Goal: Transaction & Acquisition: Purchase product/service

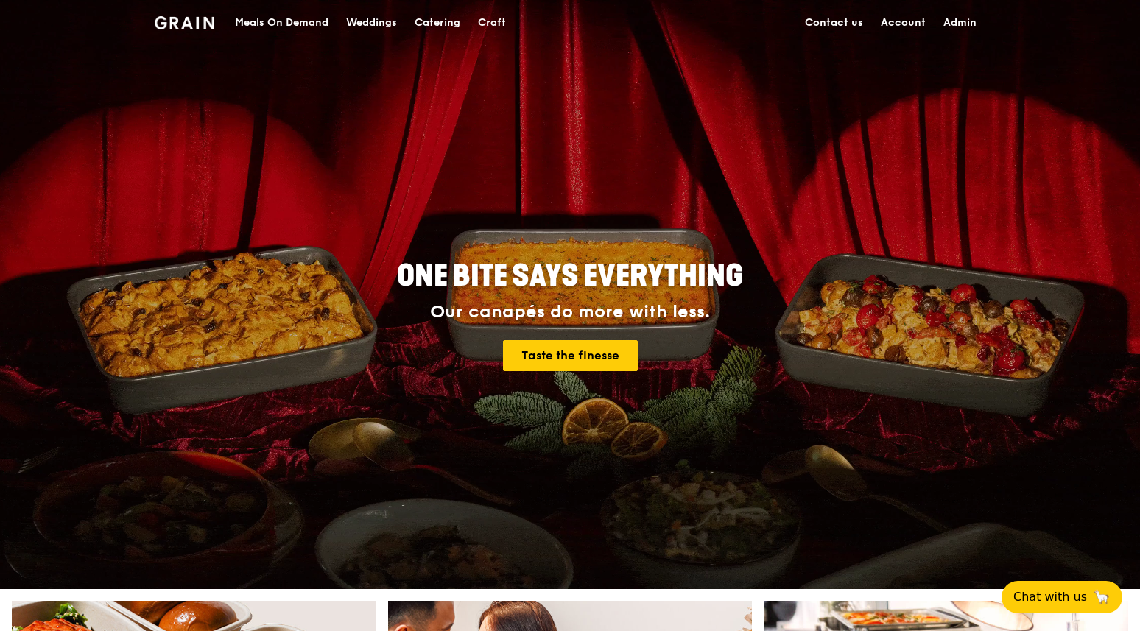
click at [260, 24] on div "Meals On Demand" at bounding box center [281, 23] width 93 height 44
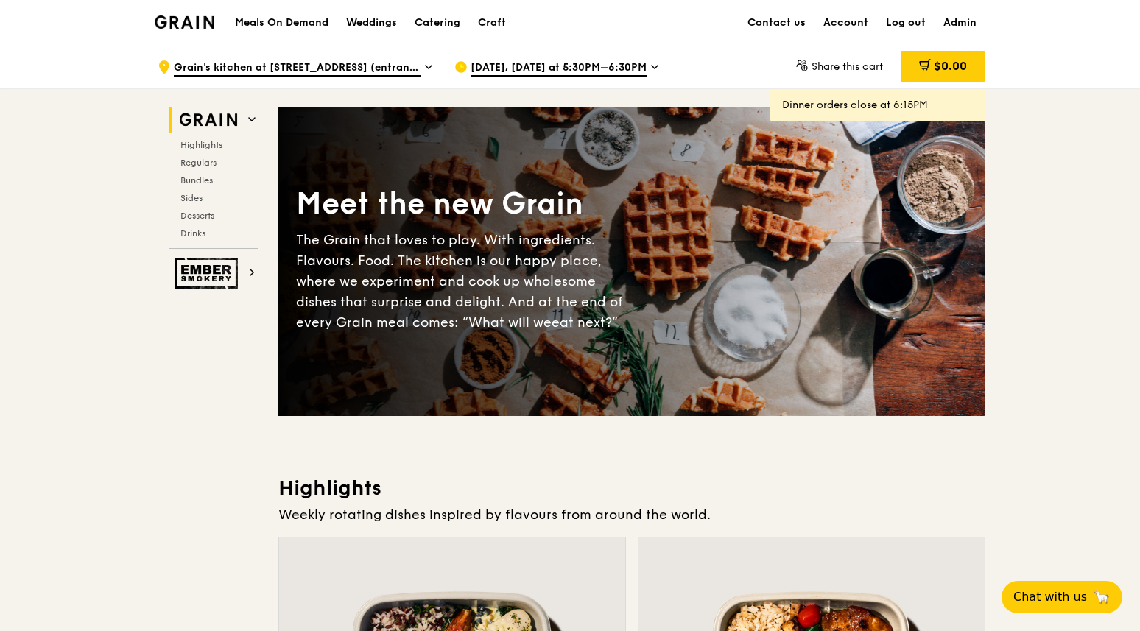
click at [635, 67] on span "[DATE], [DATE] at 5:30PM–6:30PM" at bounding box center [558, 68] width 176 height 16
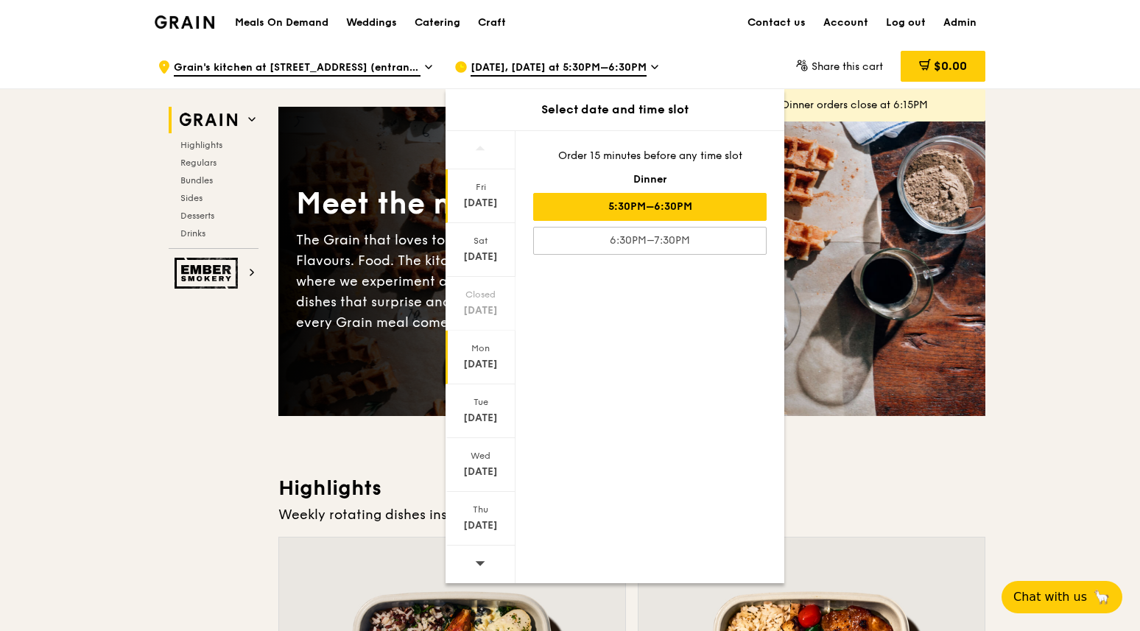
click at [484, 367] on div "Sep 8" at bounding box center [481, 364] width 66 height 15
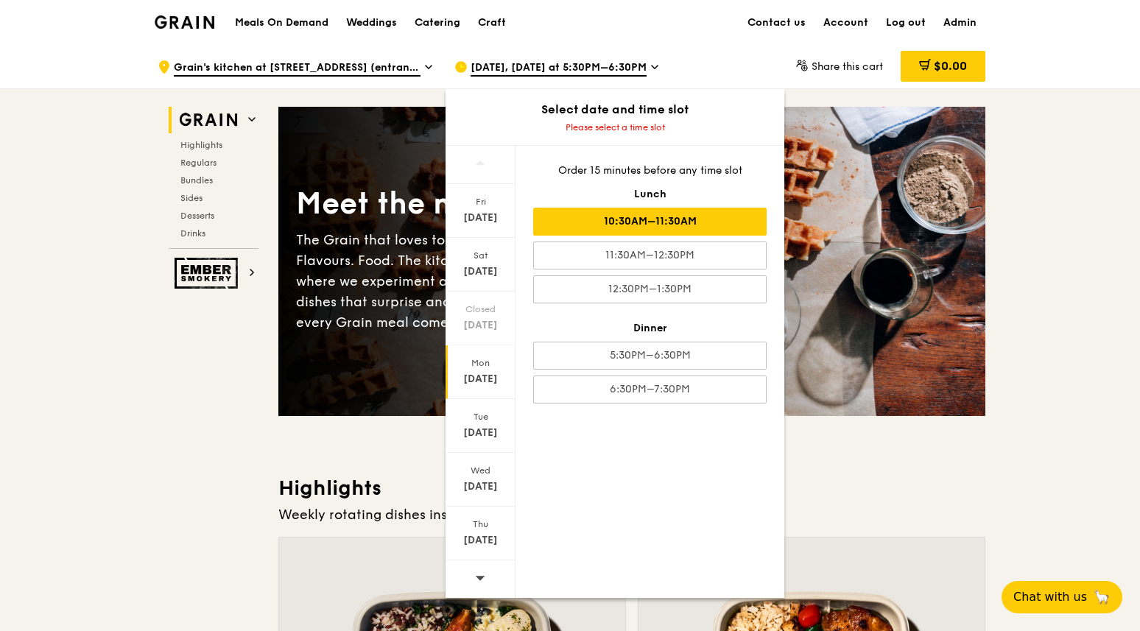
click at [664, 225] on div "10:30AM–11:30AM" at bounding box center [649, 222] width 233 height 28
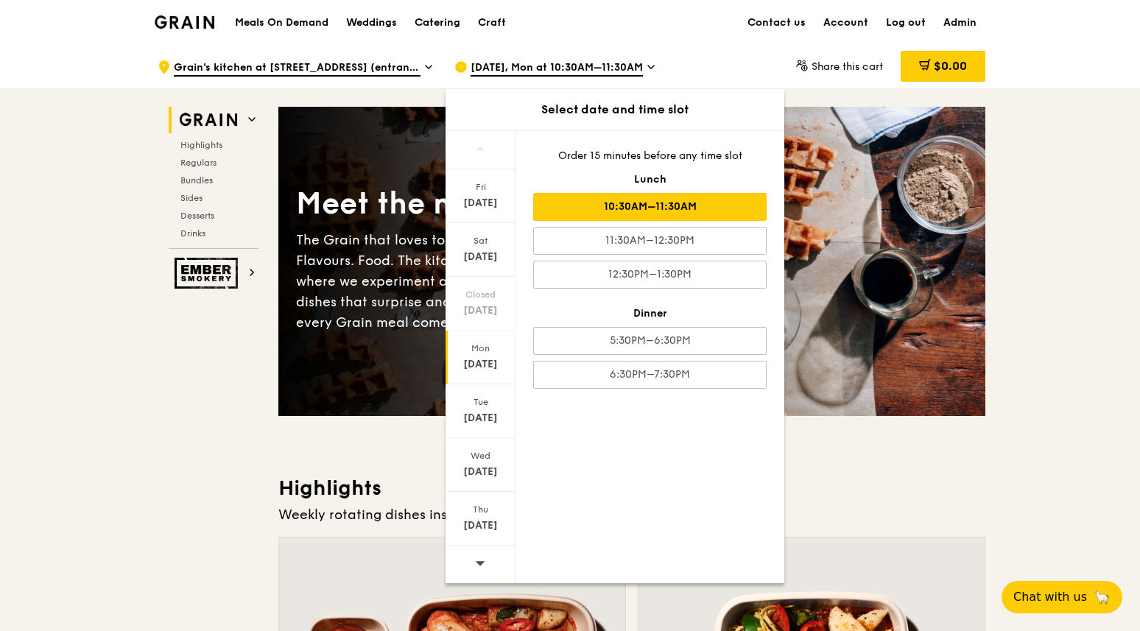
click at [287, 496] on h3 "Highlights" at bounding box center [631, 488] width 707 height 27
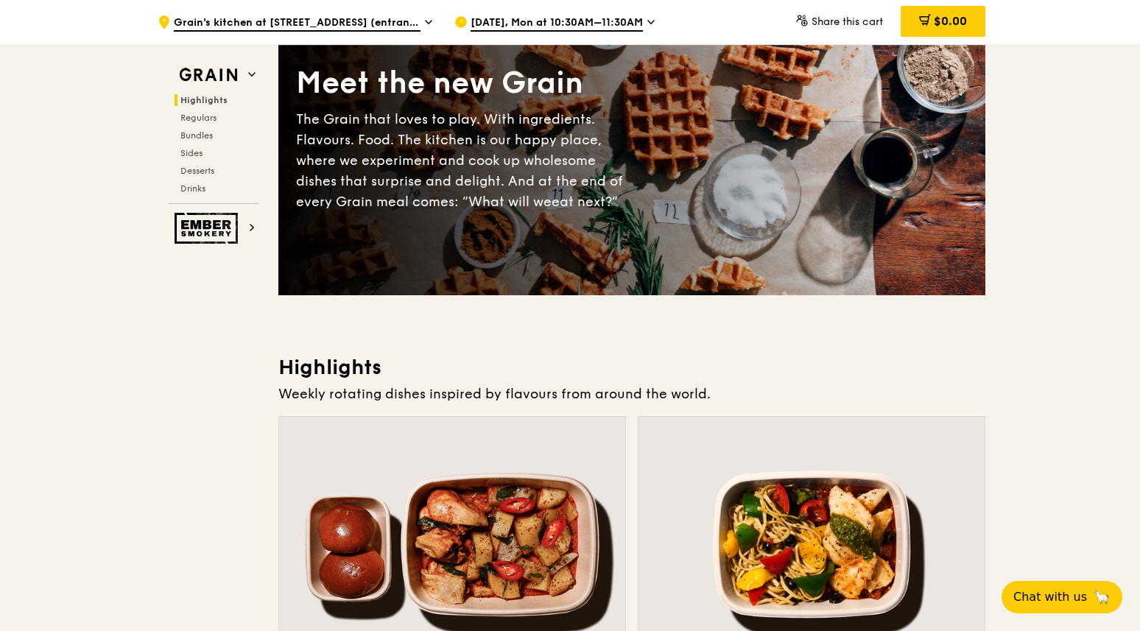
scroll to position [81, 0]
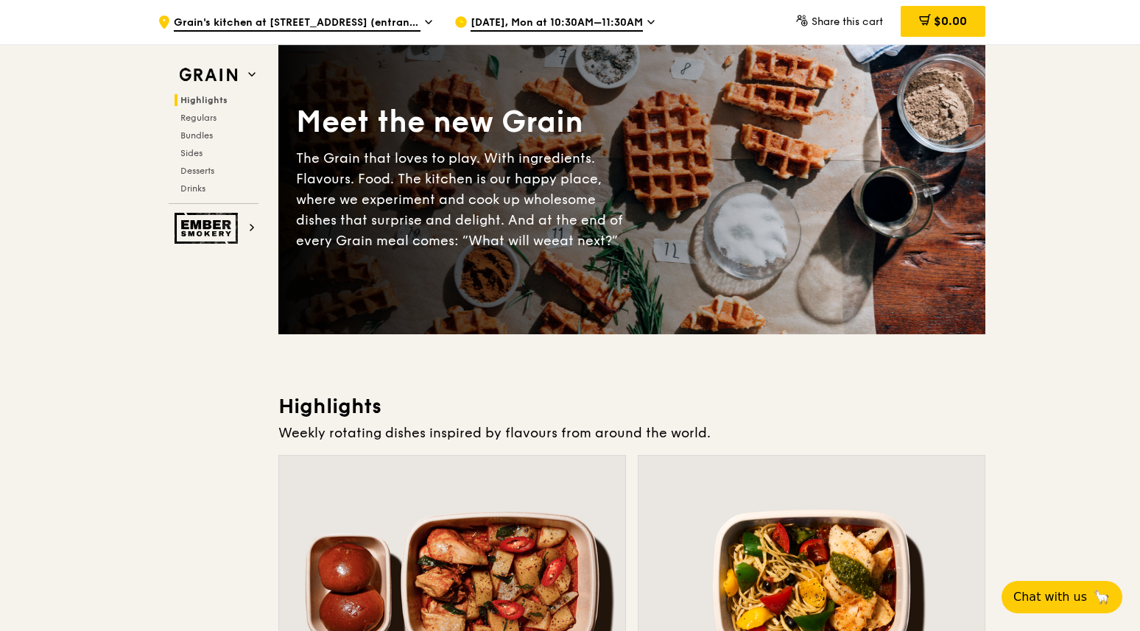
click at [618, 22] on span "Sep 8, Mon at 10:30AM–11:30AM" at bounding box center [556, 23] width 172 height 16
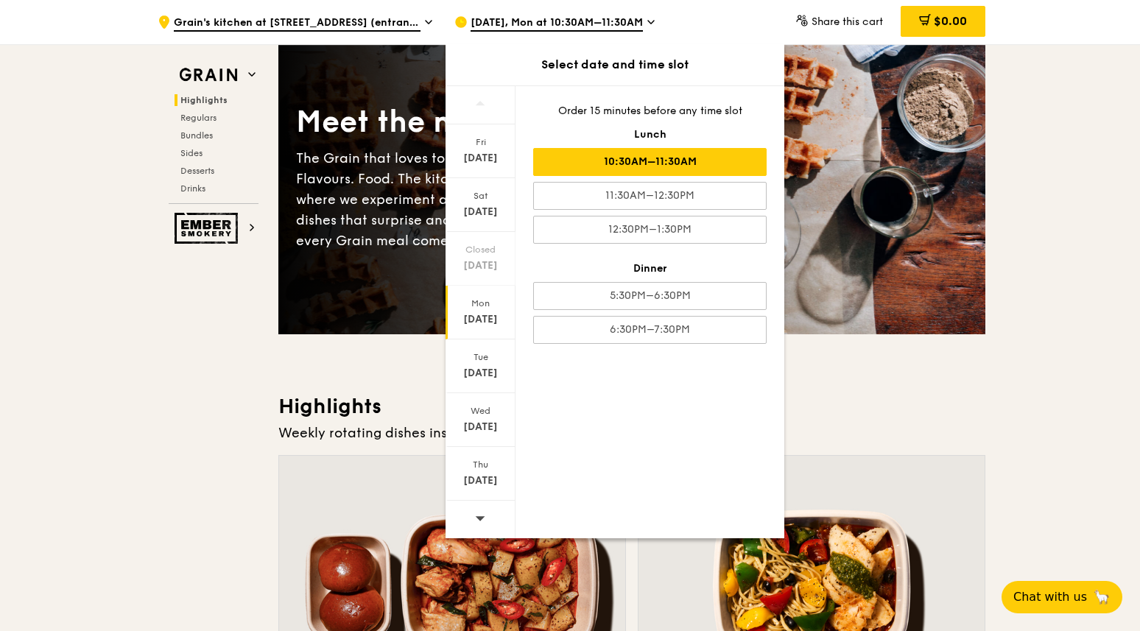
click at [325, 393] on h3 "Highlights" at bounding box center [631, 406] width 707 height 27
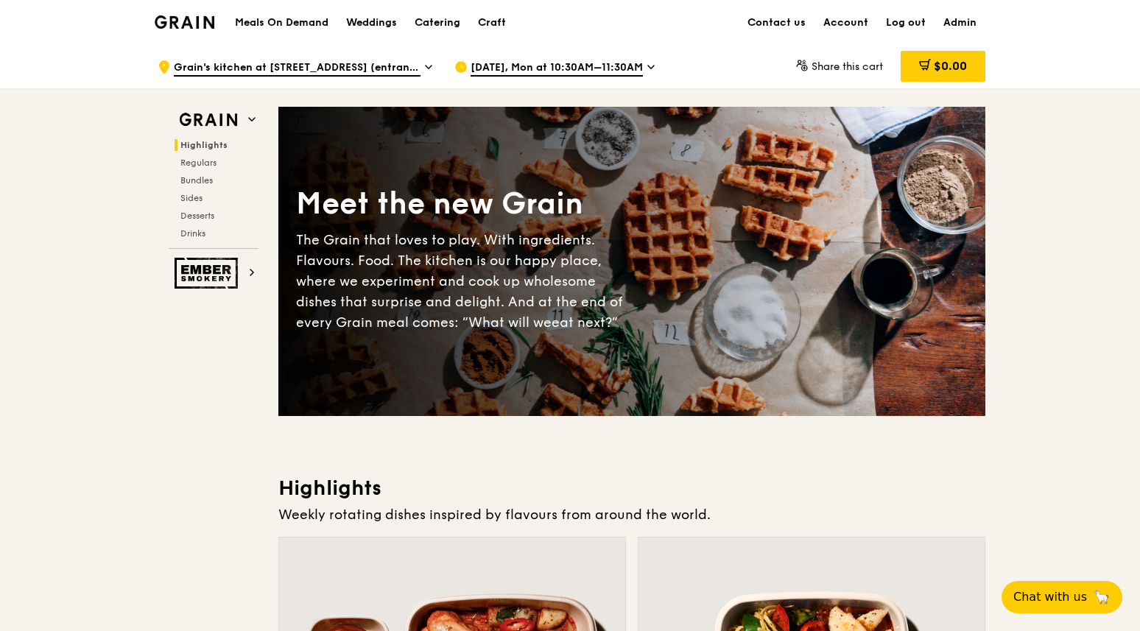
scroll to position [23, 0]
